Goal: Navigation & Orientation: Find specific page/section

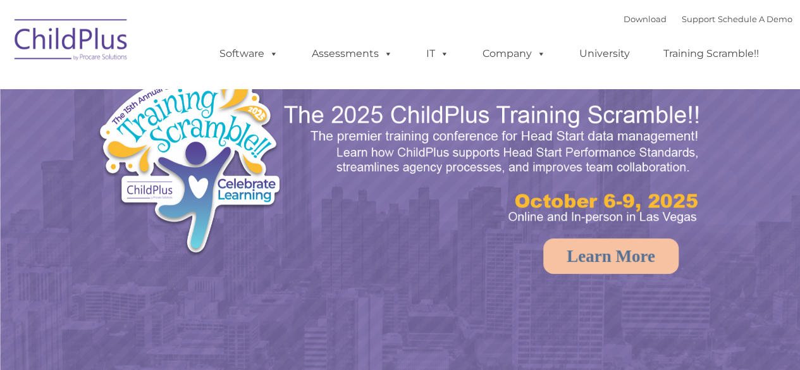
select select "MEDIUM"
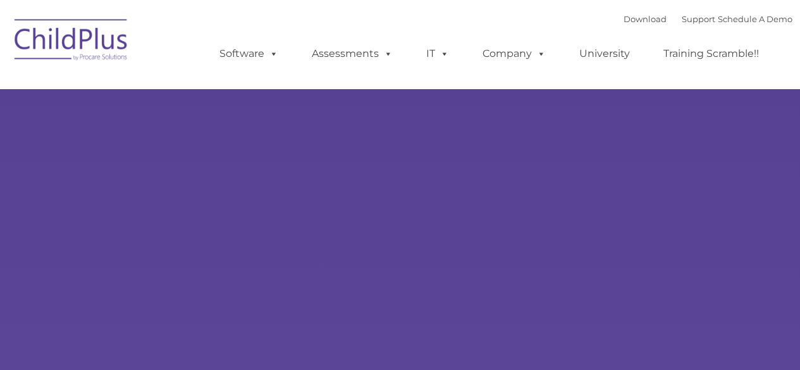
type input ""
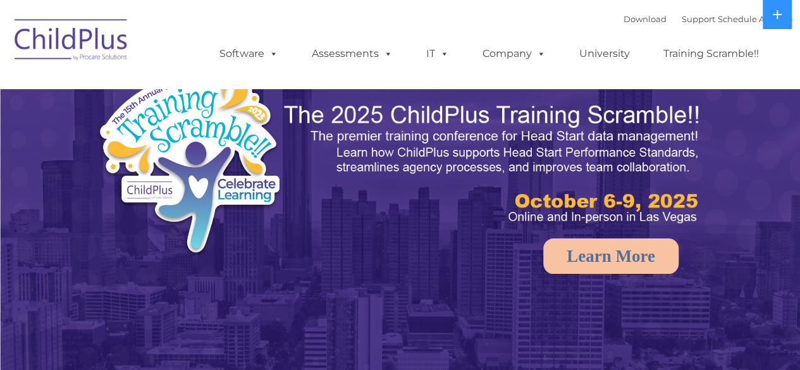
select select "MEDIUM"
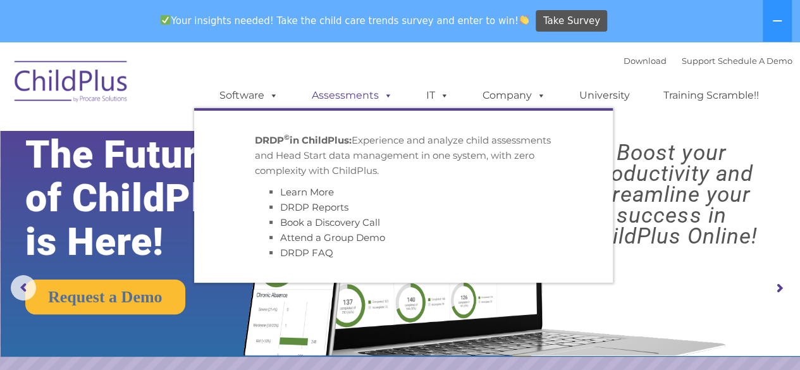
click at [335, 97] on link "Assessments" at bounding box center [352, 95] width 106 height 25
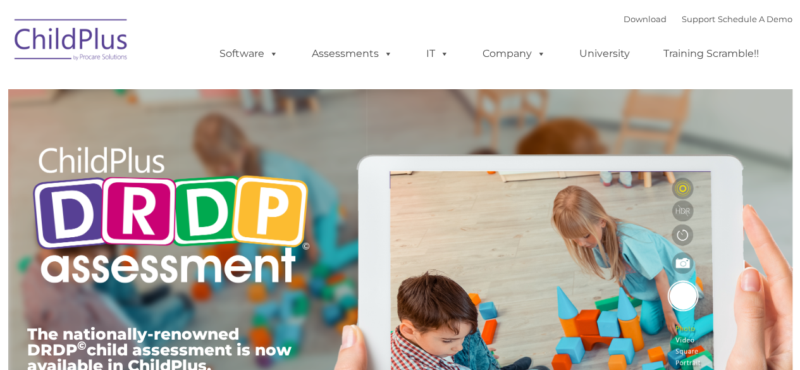
type input ""
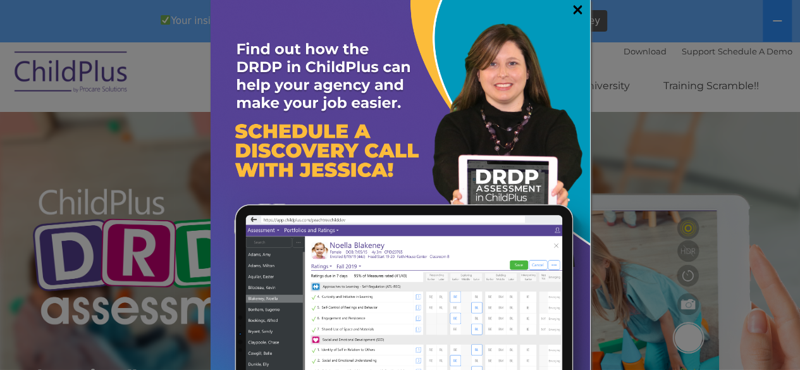
click at [571, 11] on link "×" at bounding box center [578, 9] width 15 height 13
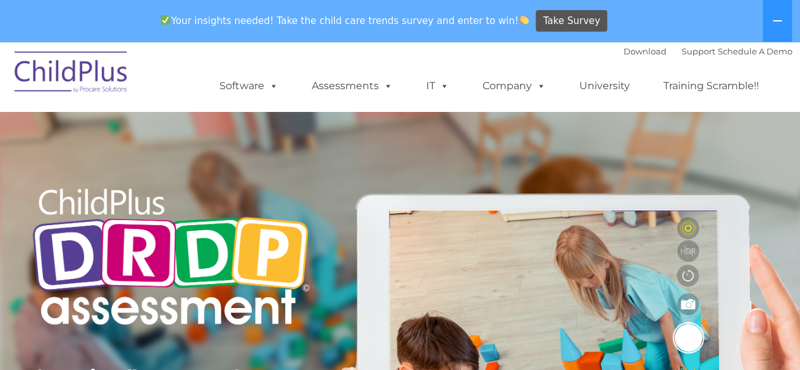
click at [585, 149] on div "The nationally-renowned DRDP © child assessment is now available in ChildPlus. …" at bounding box center [400, 334] width 765 height 452
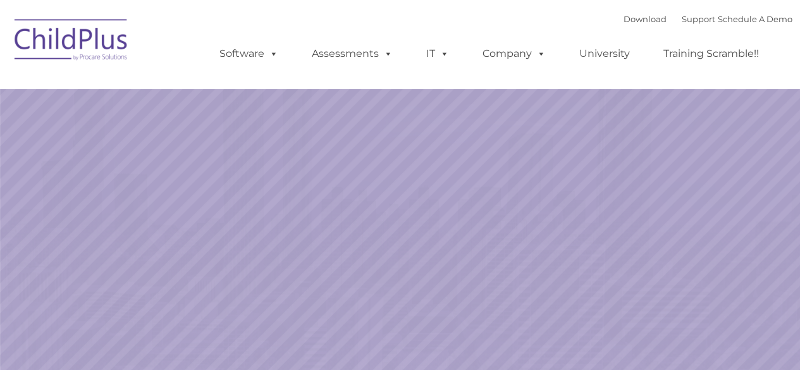
select select "MEDIUM"
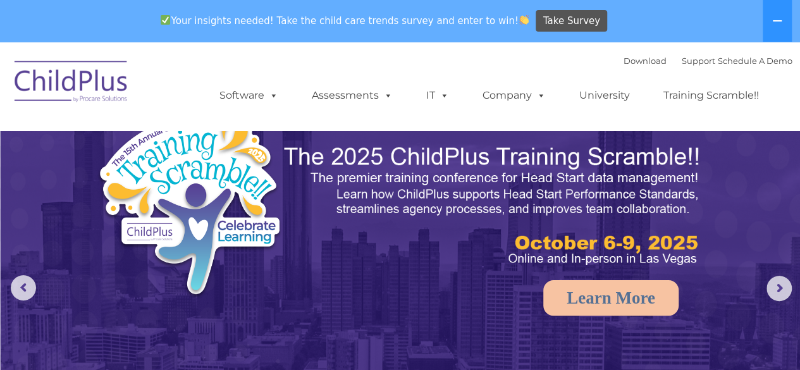
click at [67, 73] on img at bounding box center [71, 83] width 127 height 63
click at [92, 90] on img at bounding box center [71, 83] width 127 height 63
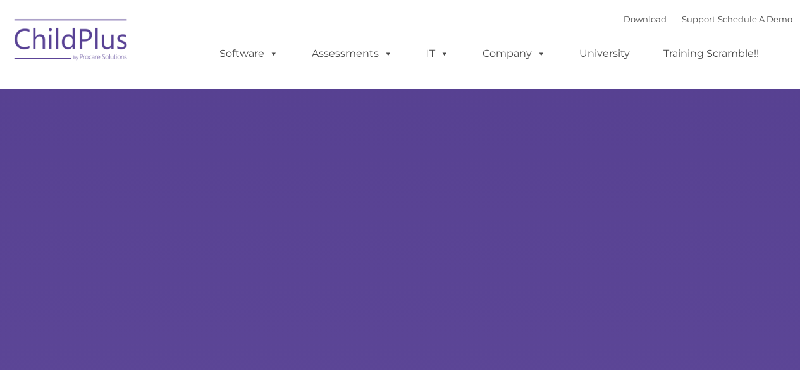
type input ""
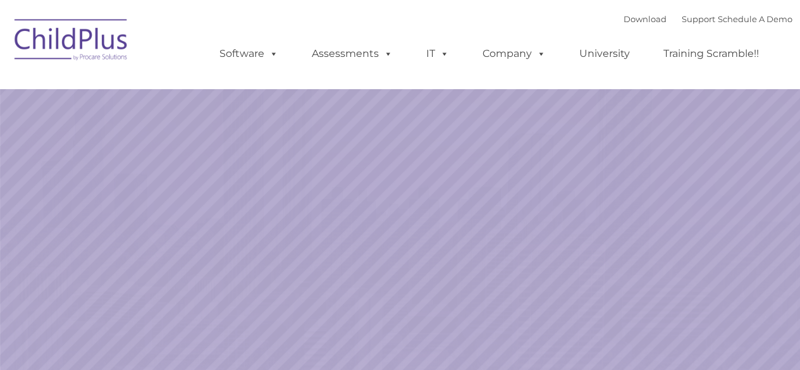
select select "MEDIUM"
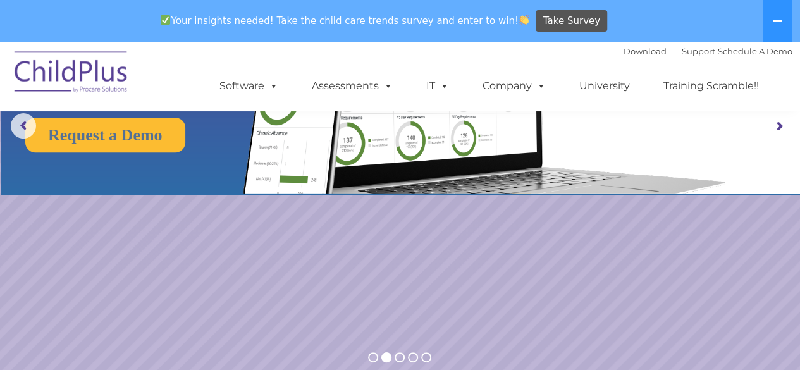
scroll to position [155, 0]
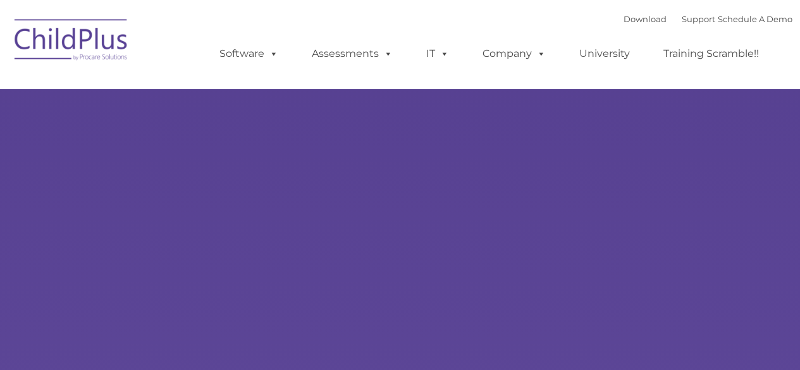
type input ""
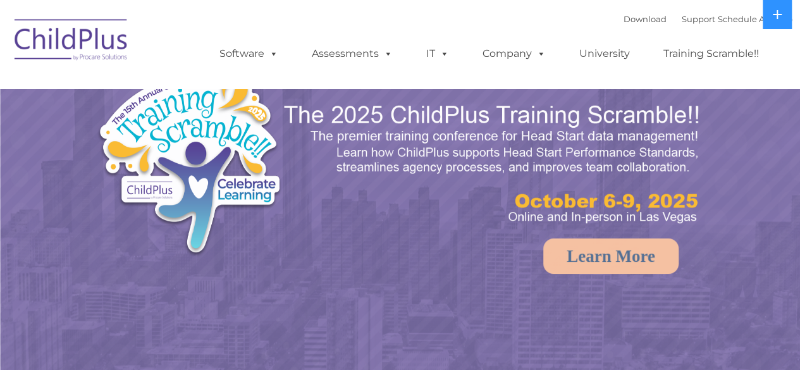
select select "MEDIUM"
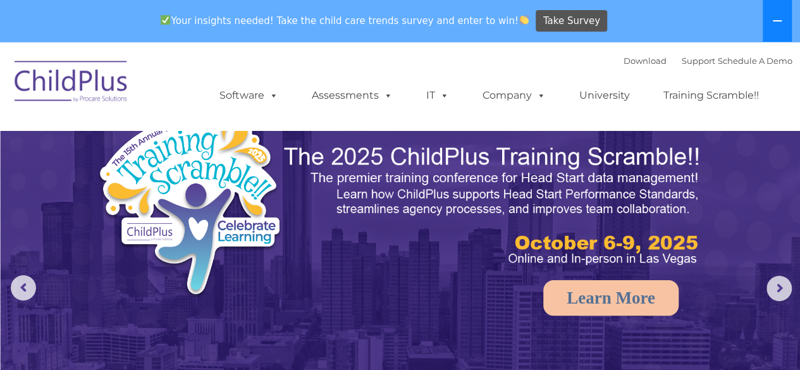
click at [780, 25] on icon at bounding box center [777, 21] width 10 height 10
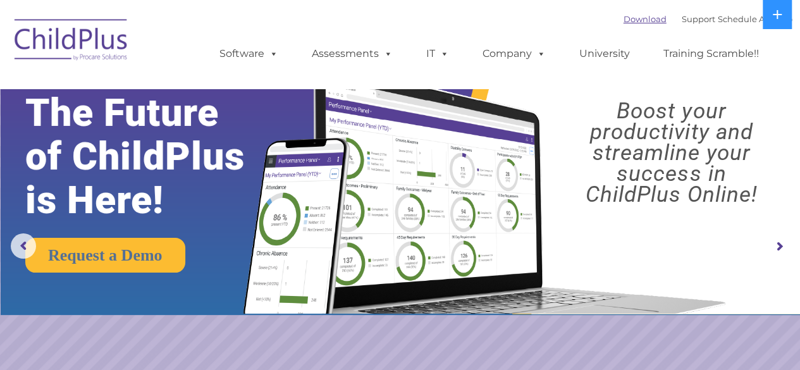
click at [632, 16] on link "Download" at bounding box center [645, 19] width 43 height 10
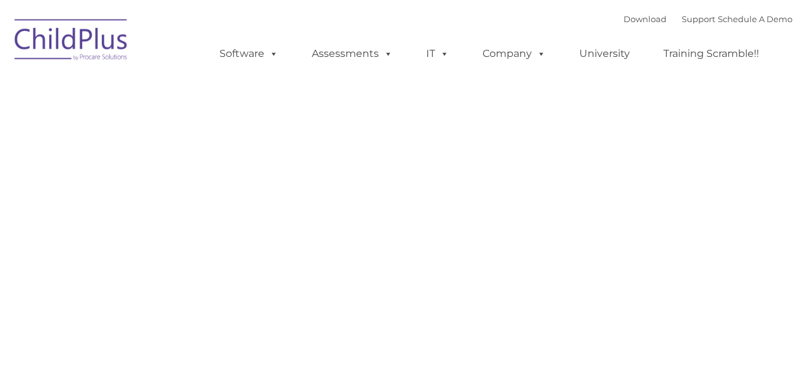
type input ""
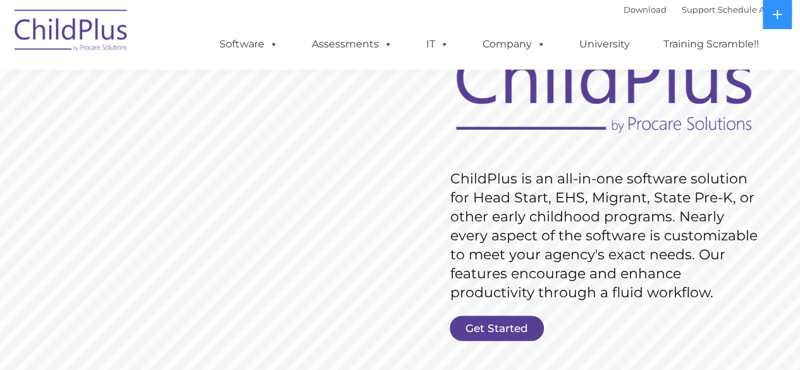
scroll to position [97, 0]
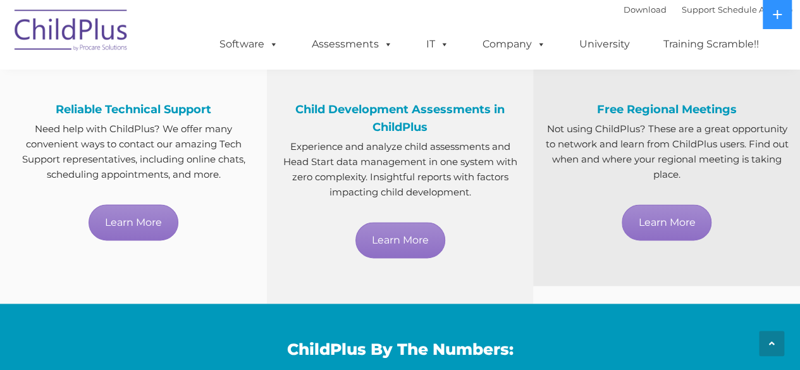
scroll to position [745, 0]
